Goal: Find specific page/section: Find specific page/section

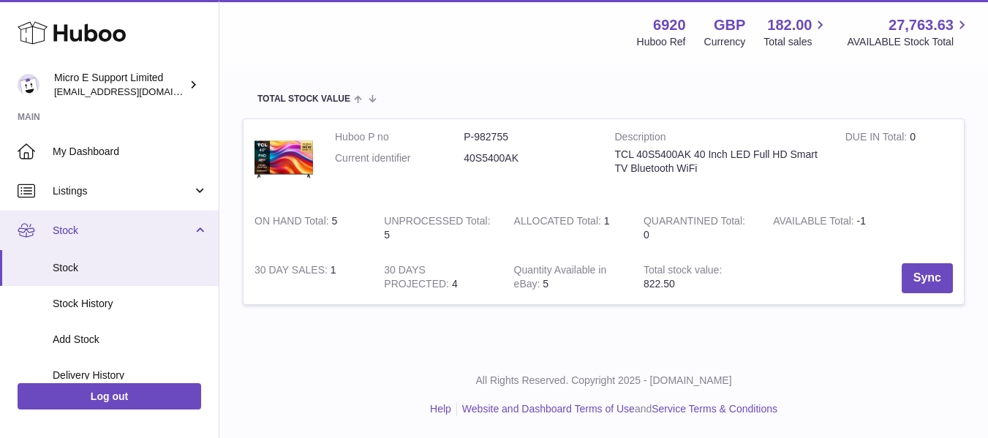
click at [197, 233] on link "Stock" at bounding box center [109, 230] width 219 height 39
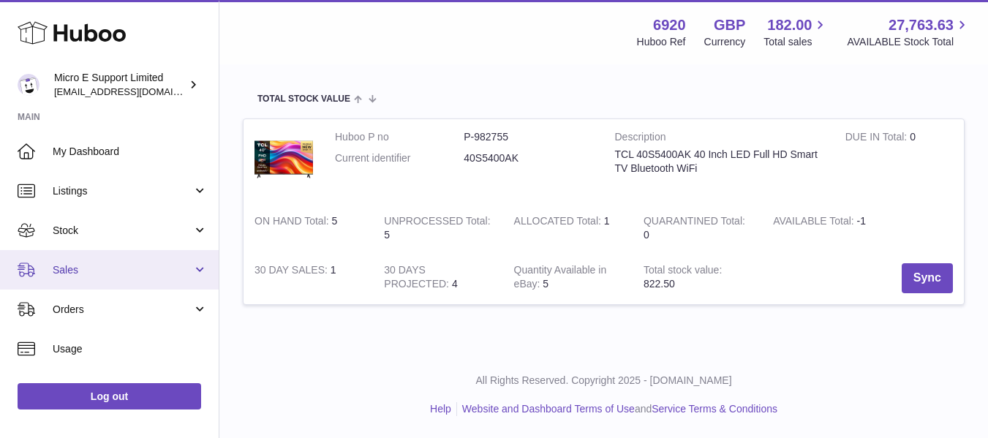
click at [164, 270] on span "Sales" at bounding box center [123, 270] width 140 height 14
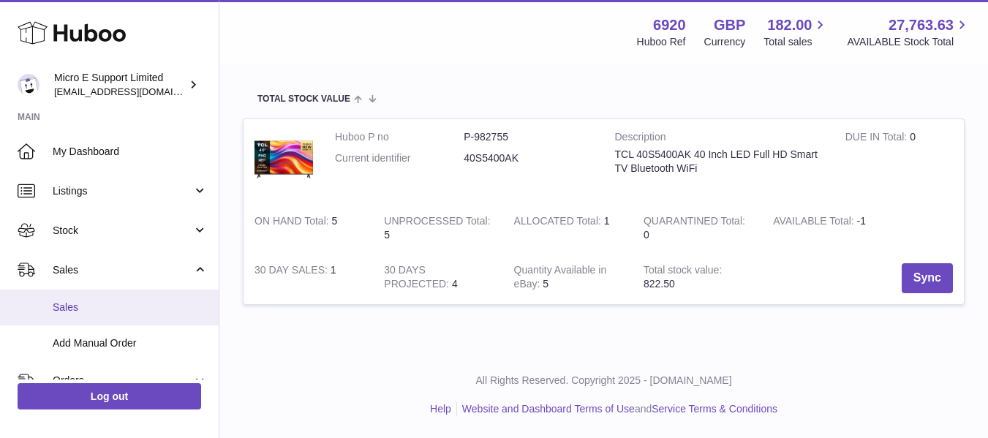
click at [99, 302] on span "Sales" at bounding box center [130, 308] width 155 height 14
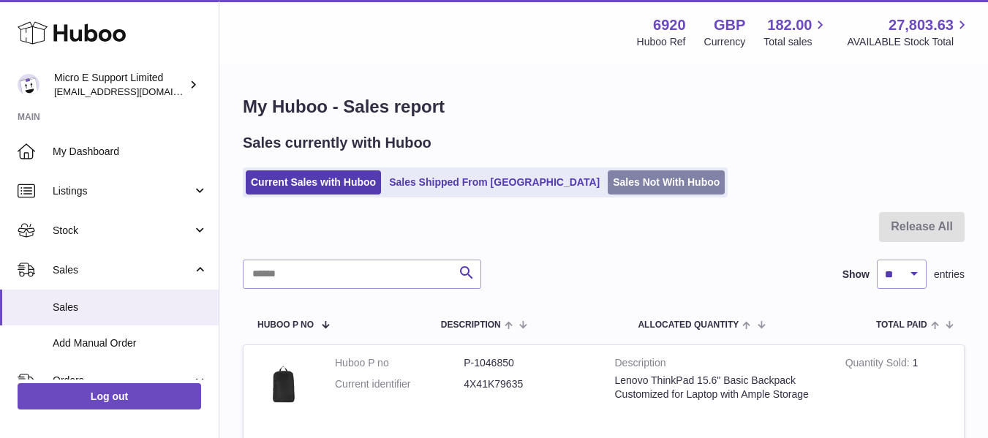
click at [608, 184] on link "Sales Not With Huboo" at bounding box center [666, 182] width 117 height 24
